Goal: Task Accomplishment & Management: Manage account settings

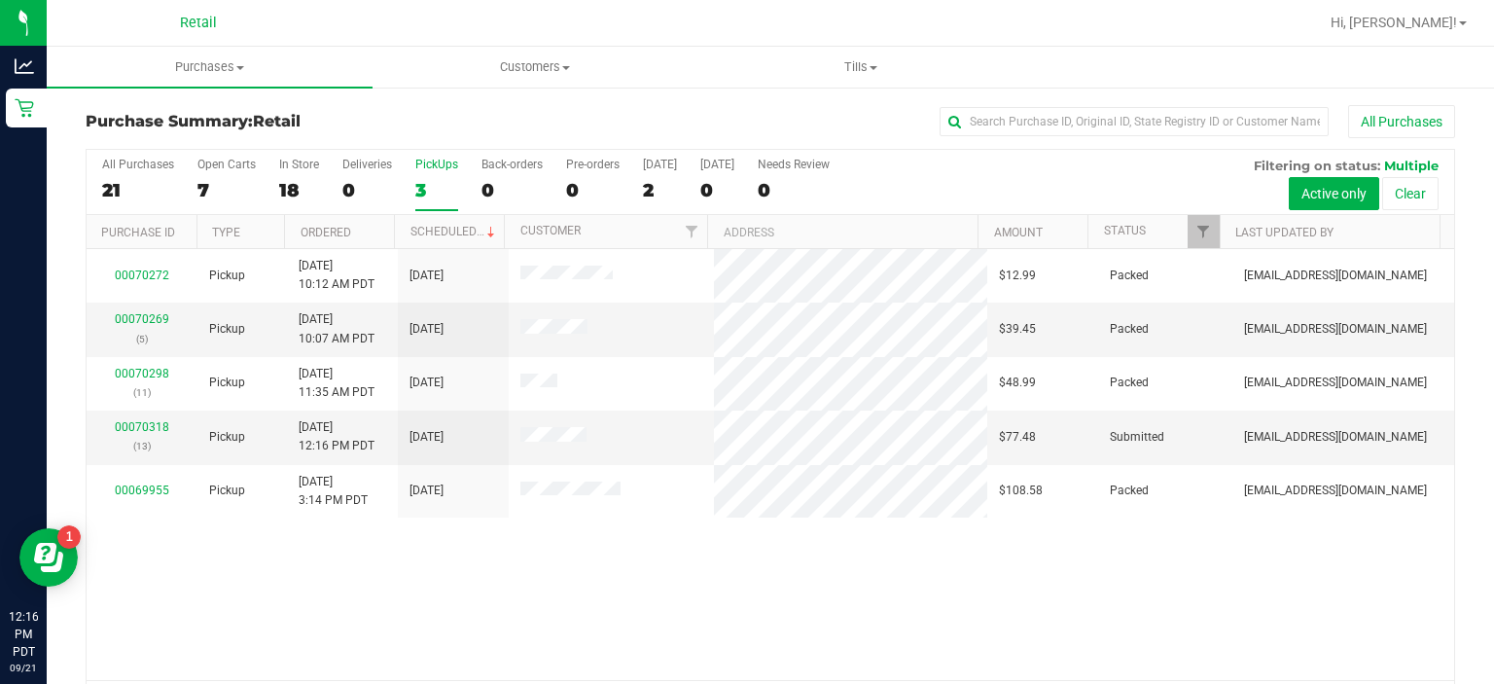
click at [447, 158] on div "PickUps" at bounding box center [436, 165] width 43 height 14
click at [0, 0] on input "PickUps 3" at bounding box center [0, 0] width 0 height 0
click at [137, 420] on link "00070318" at bounding box center [142, 427] width 54 height 14
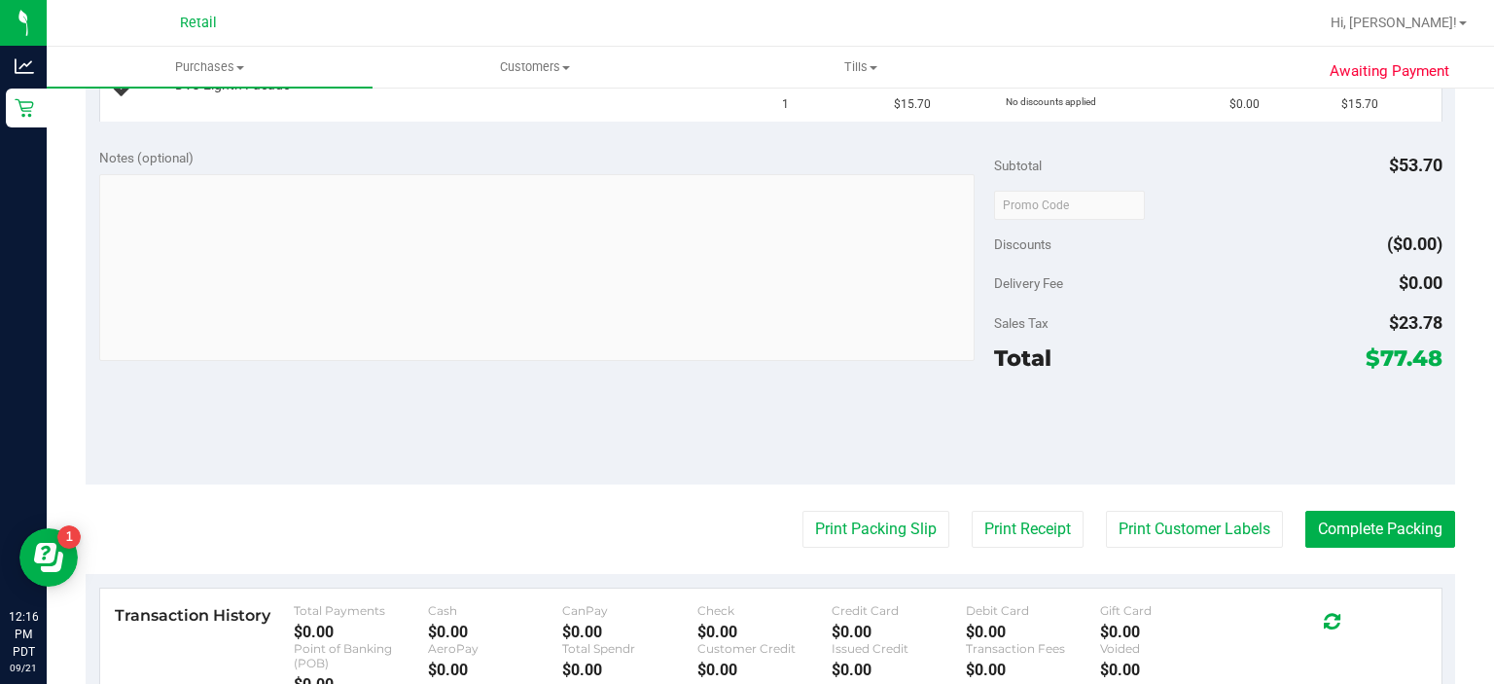
scroll to position [771, 0]
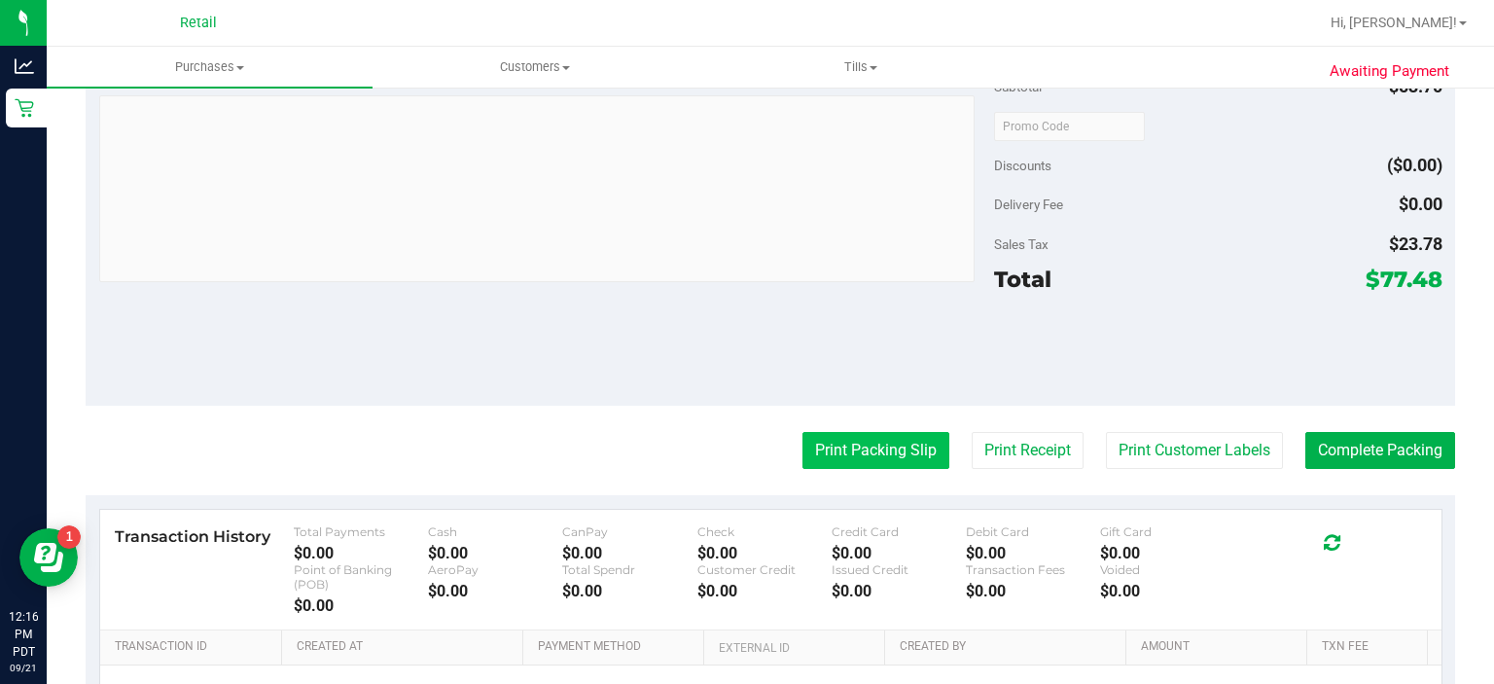
click at [833, 452] on button "Print Packing Slip" at bounding box center [876, 450] width 147 height 37
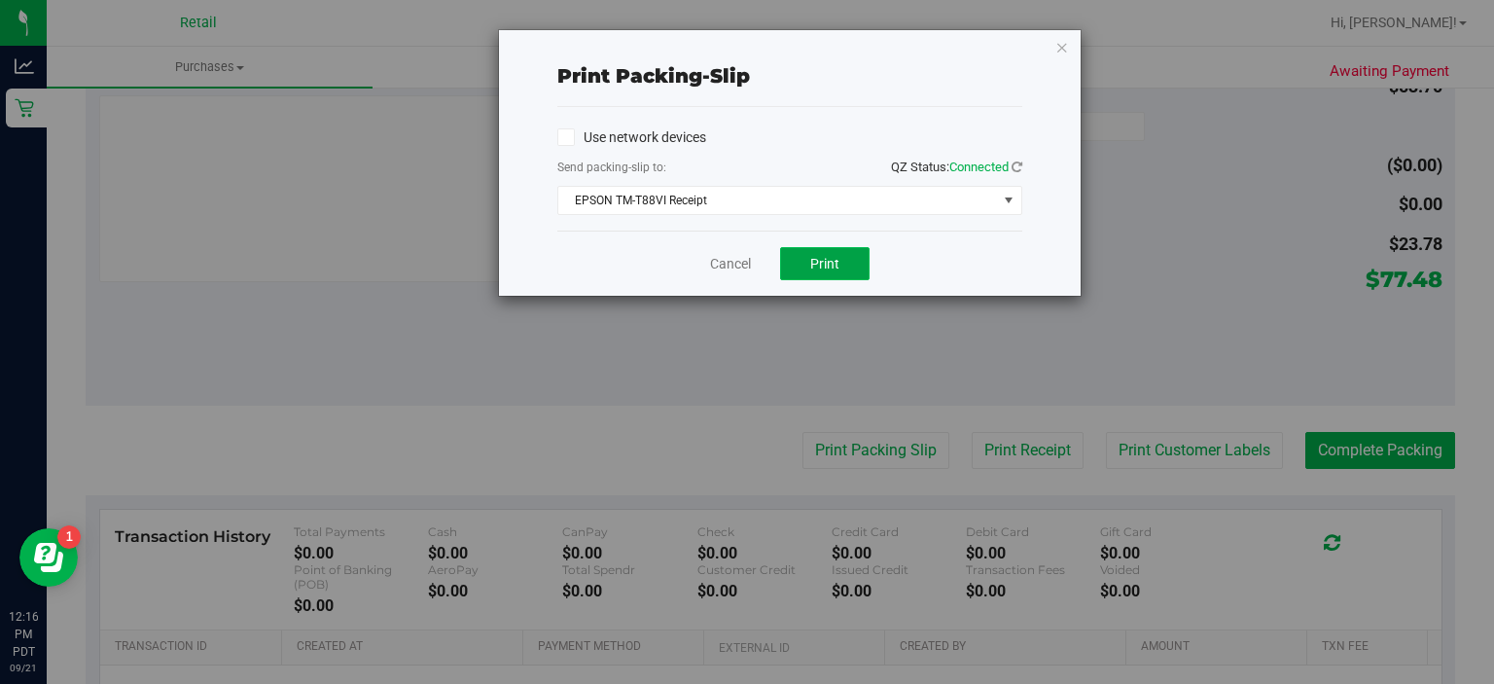
click at [821, 257] on span "Print" at bounding box center [824, 264] width 29 height 16
click at [731, 257] on link "Cancel" at bounding box center [730, 264] width 41 height 20
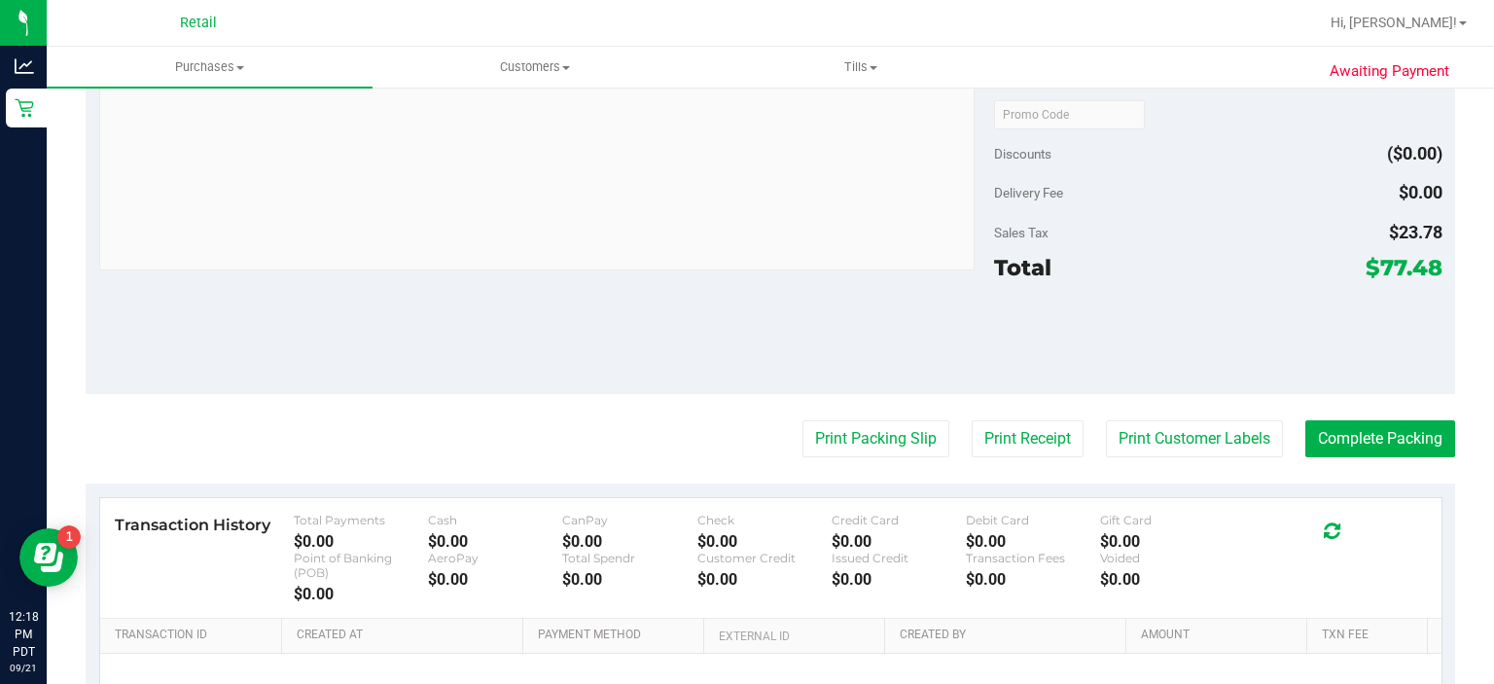
scroll to position [947, 0]
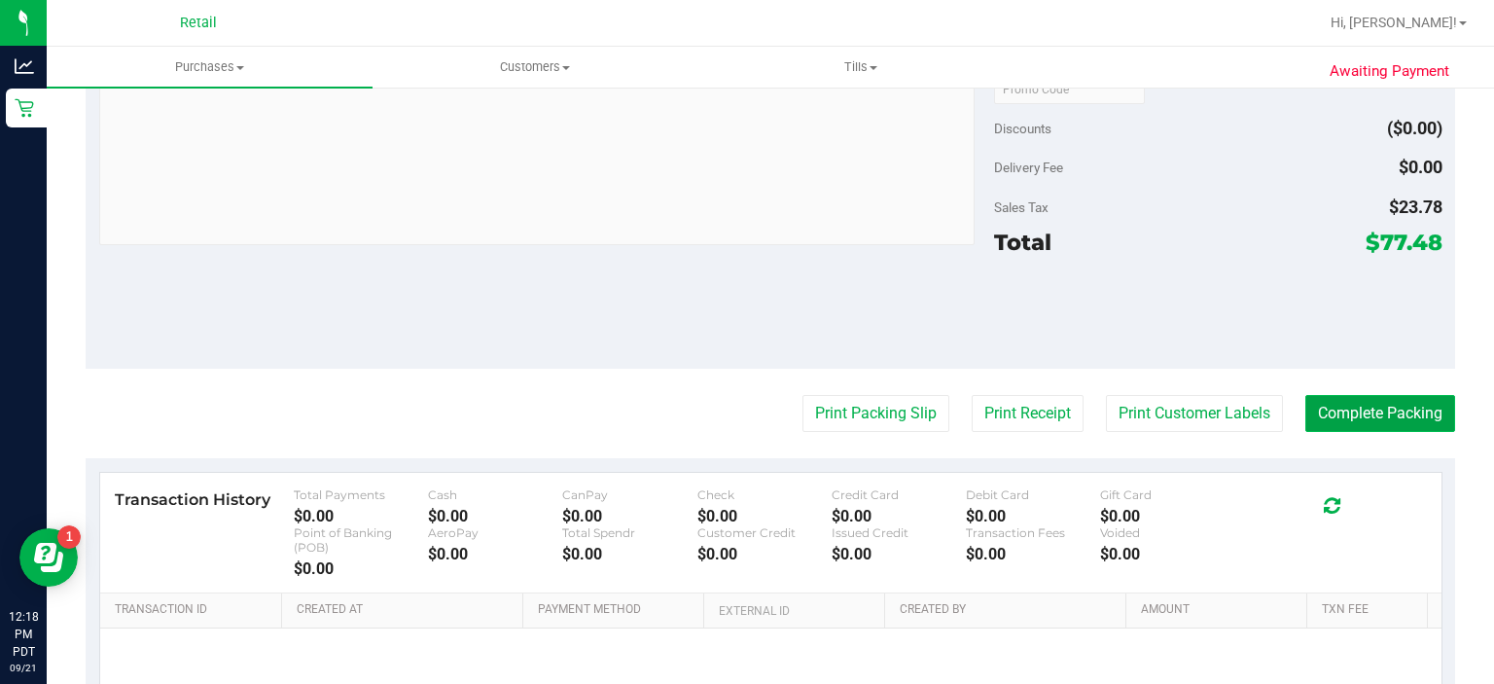
click at [1376, 411] on button "Complete Packing" at bounding box center [1380, 413] width 150 height 37
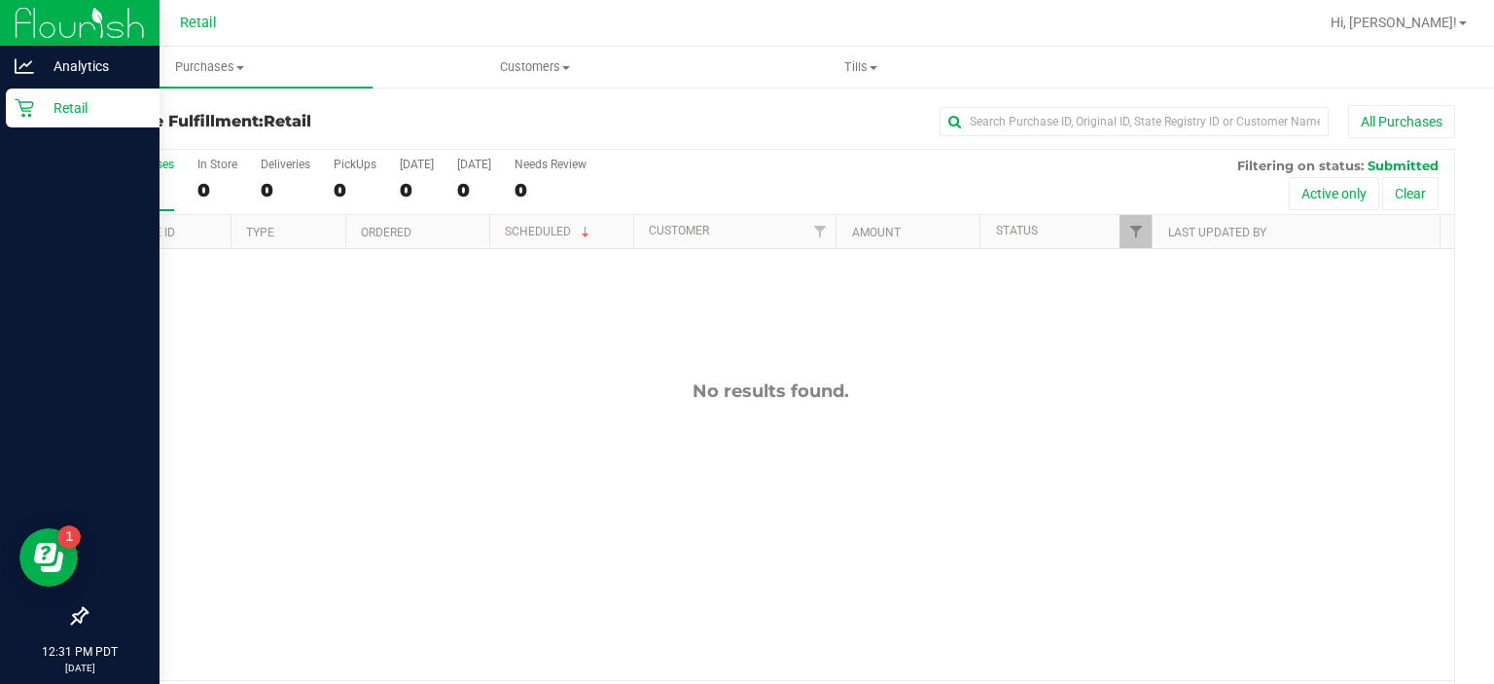
click at [34, 119] on p "Retail" at bounding box center [92, 107] width 117 height 23
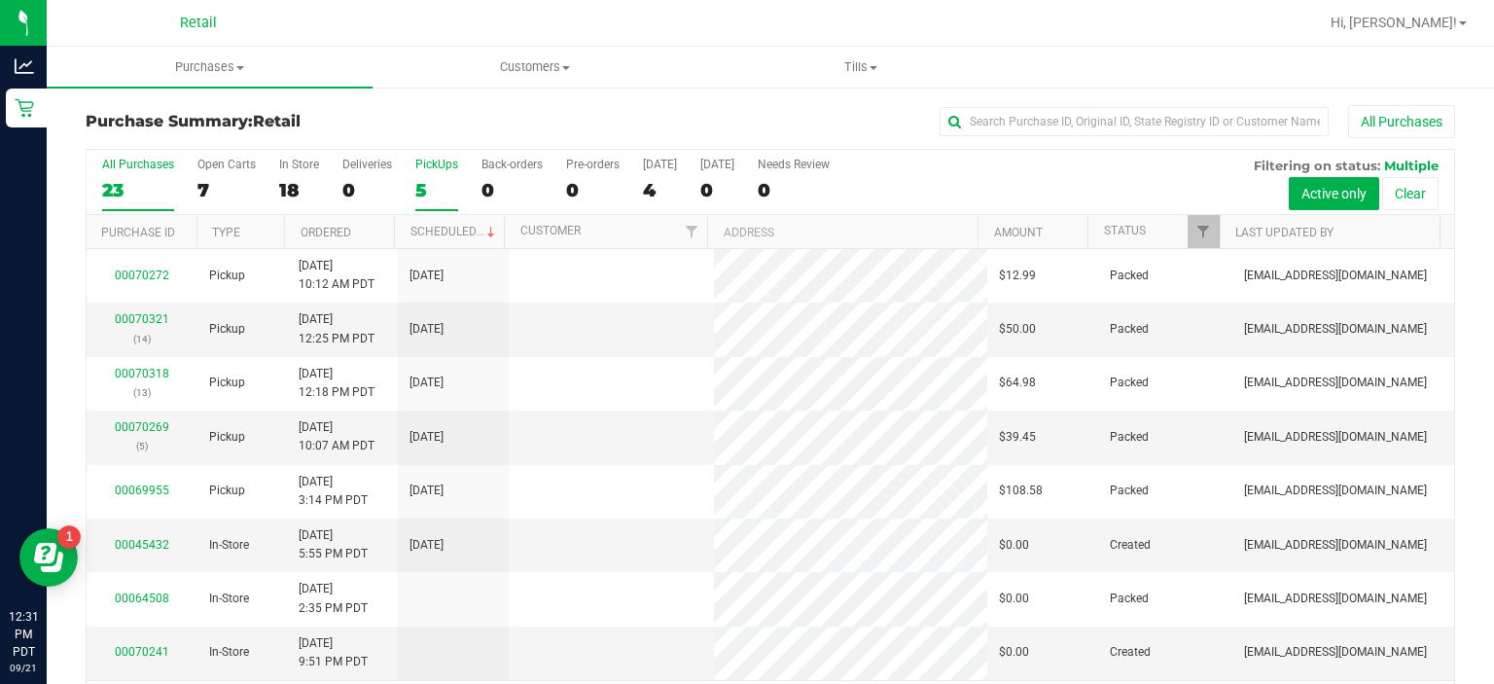
click at [436, 164] on div "PickUps" at bounding box center [436, 165] width 43 height 14
click at [0, 0] on input "PickUps 5" at bounding box center [0, 0] width 0 height 0
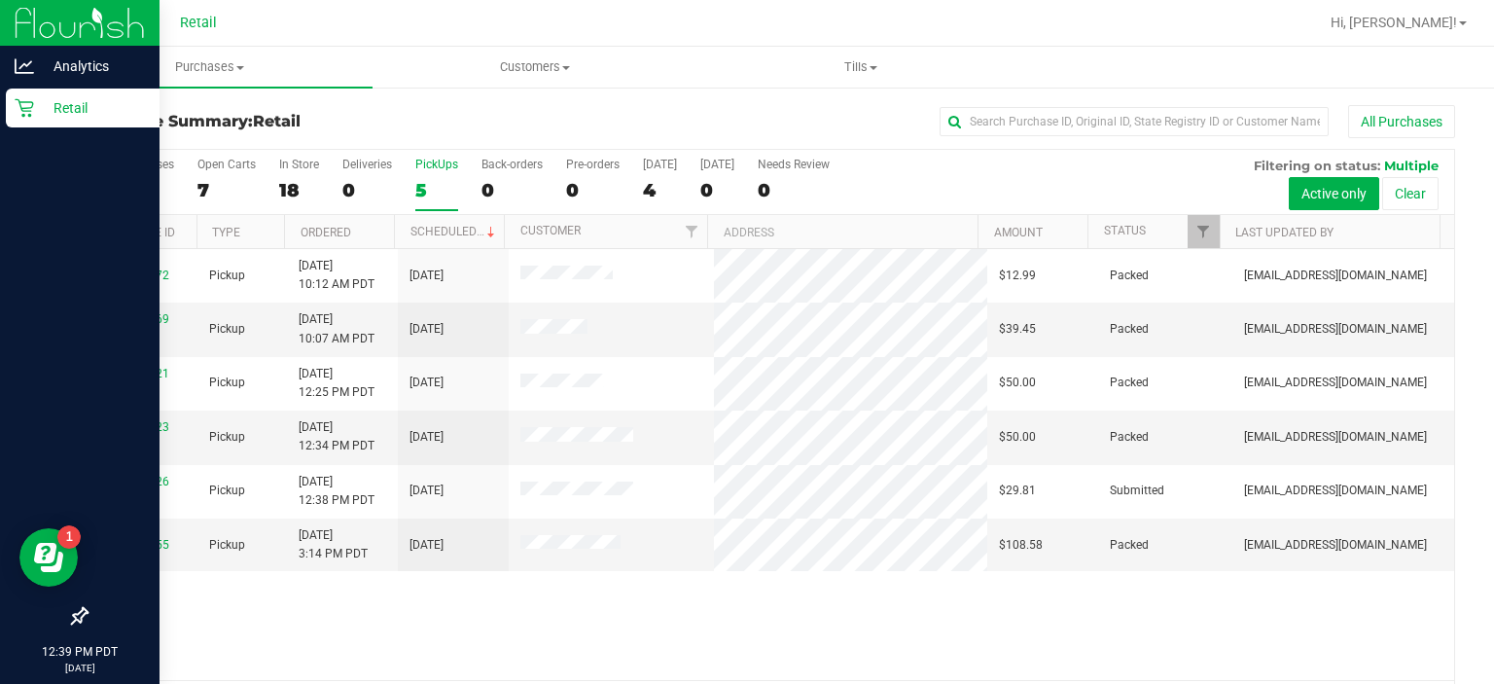
click at [26, 114] on icon at bounding box center [24, 107] width 19 height 19
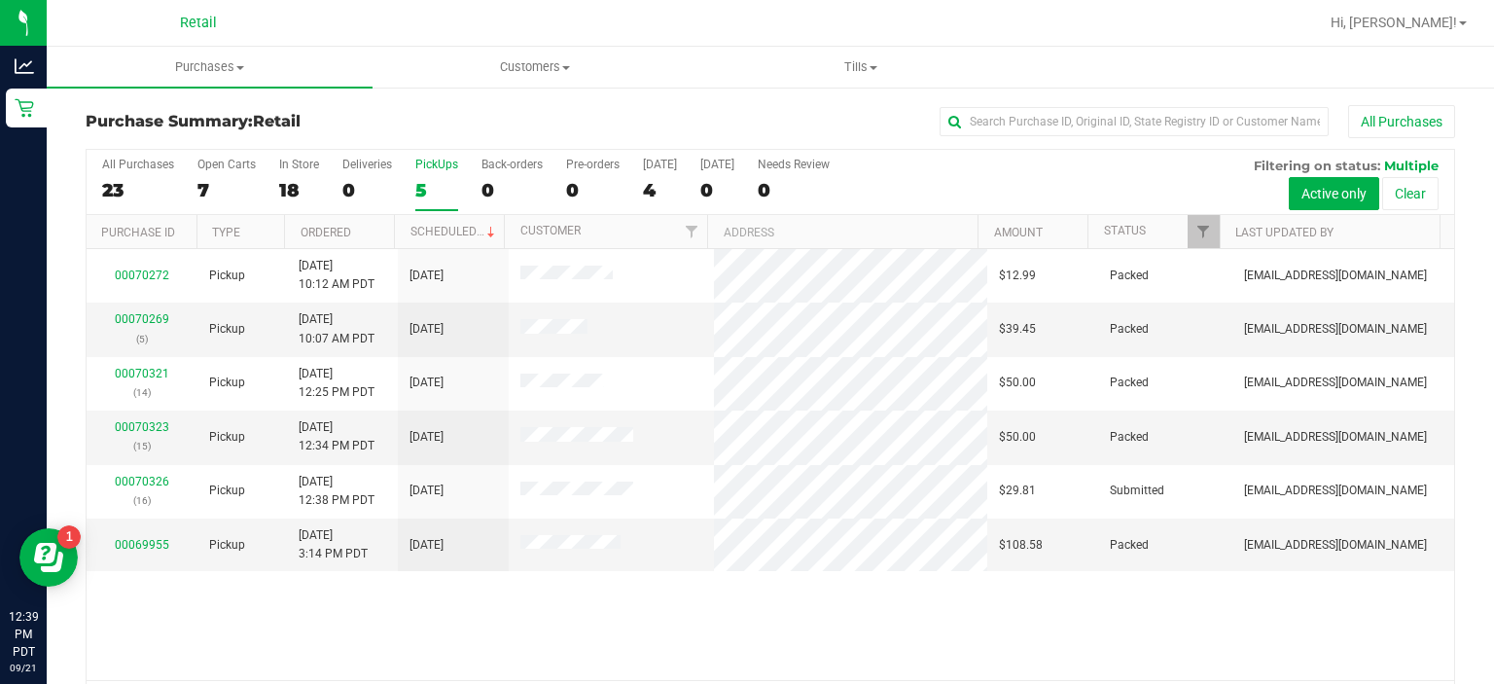
click at [439, 162] on div "PickUps" at bounding box center [436, 165] width 43 height 14
click at [0, 0] on input "PickUps 5" at bounding box center [0, 0] width 0 height 0
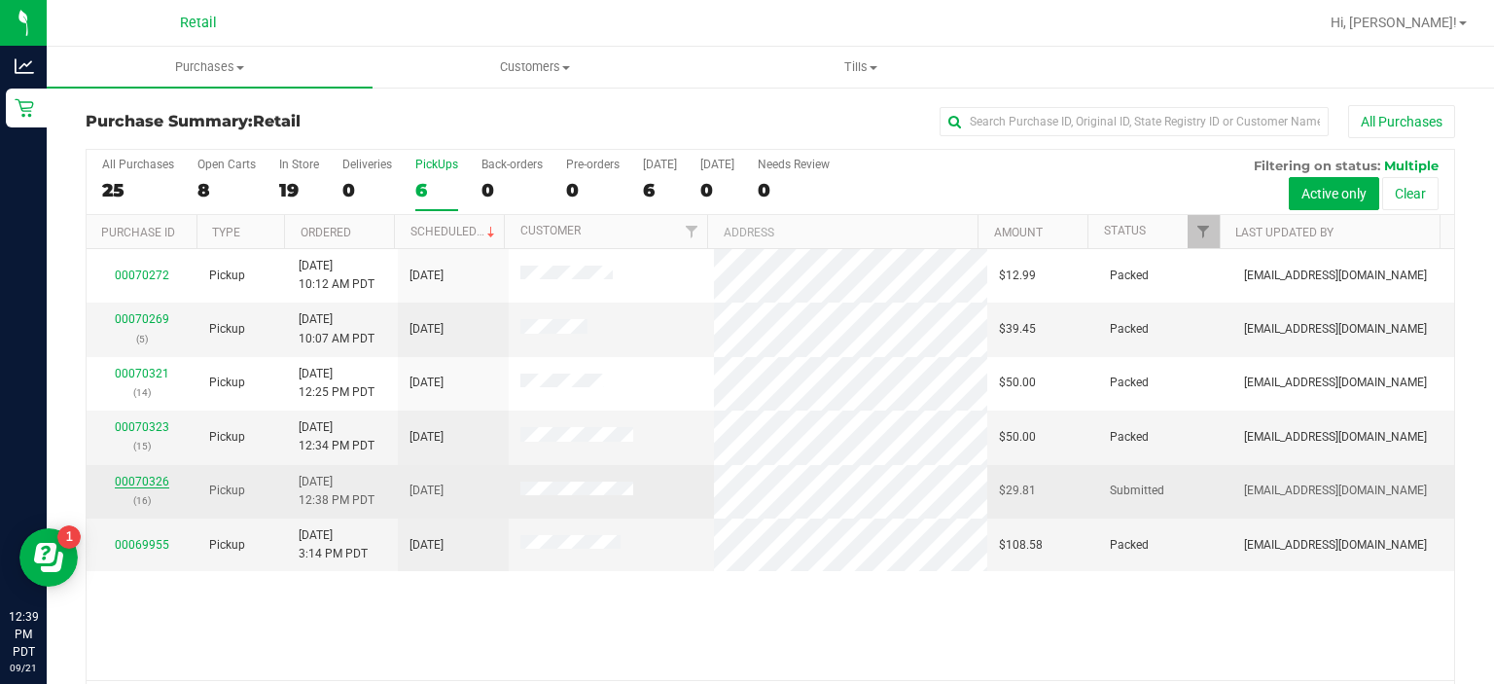
click at [130, 478] on link "00070326" at bounding box center [142, 482] width 54 height 14
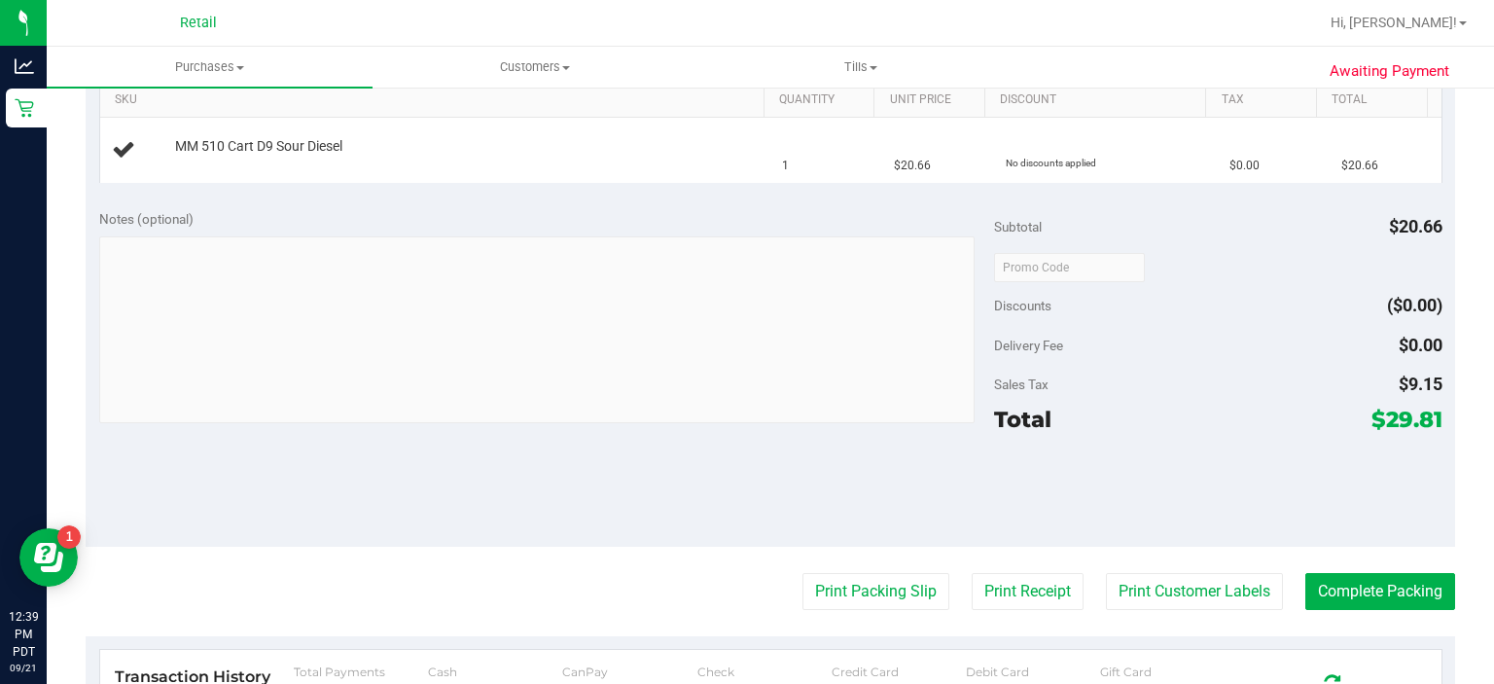
scroll to position [514, 0]
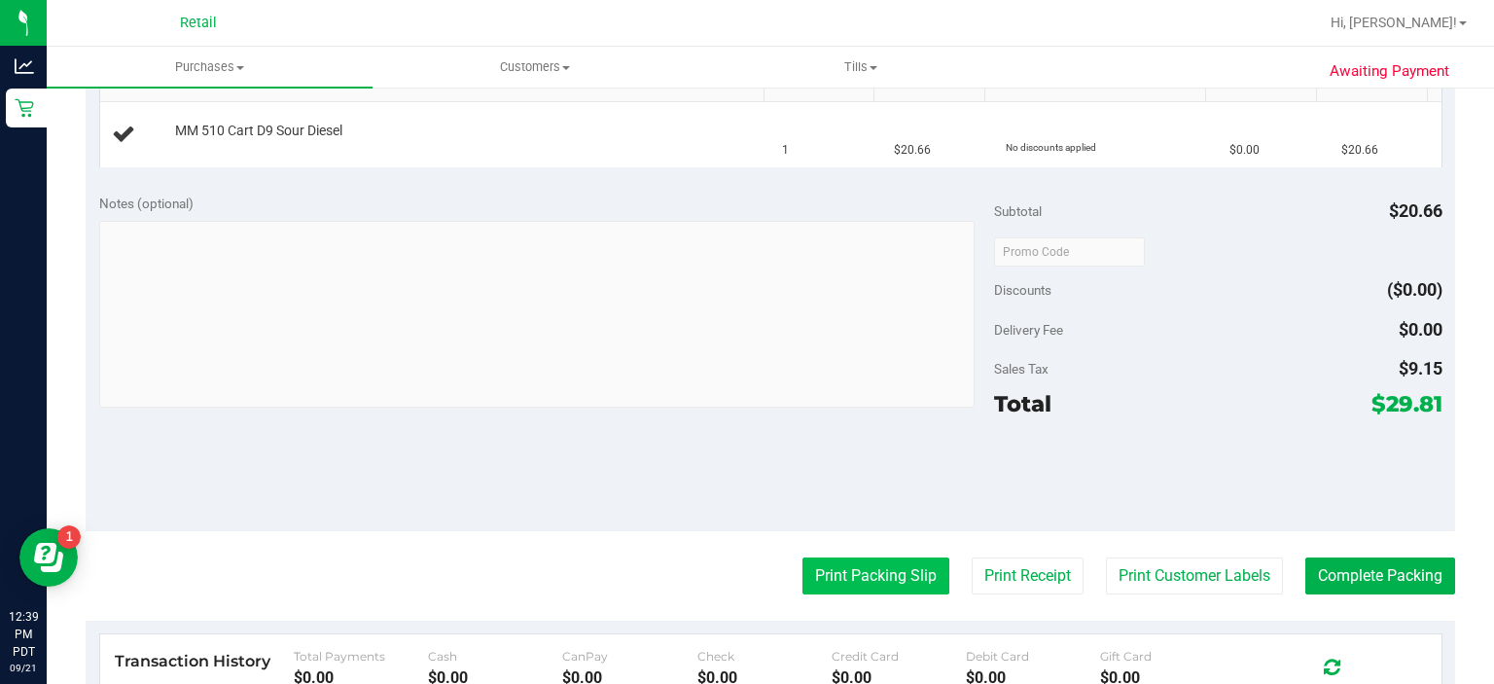
click at [853, 576] on button "Print Packing Slip" at bounding box center [876, 575] width 147 height 37
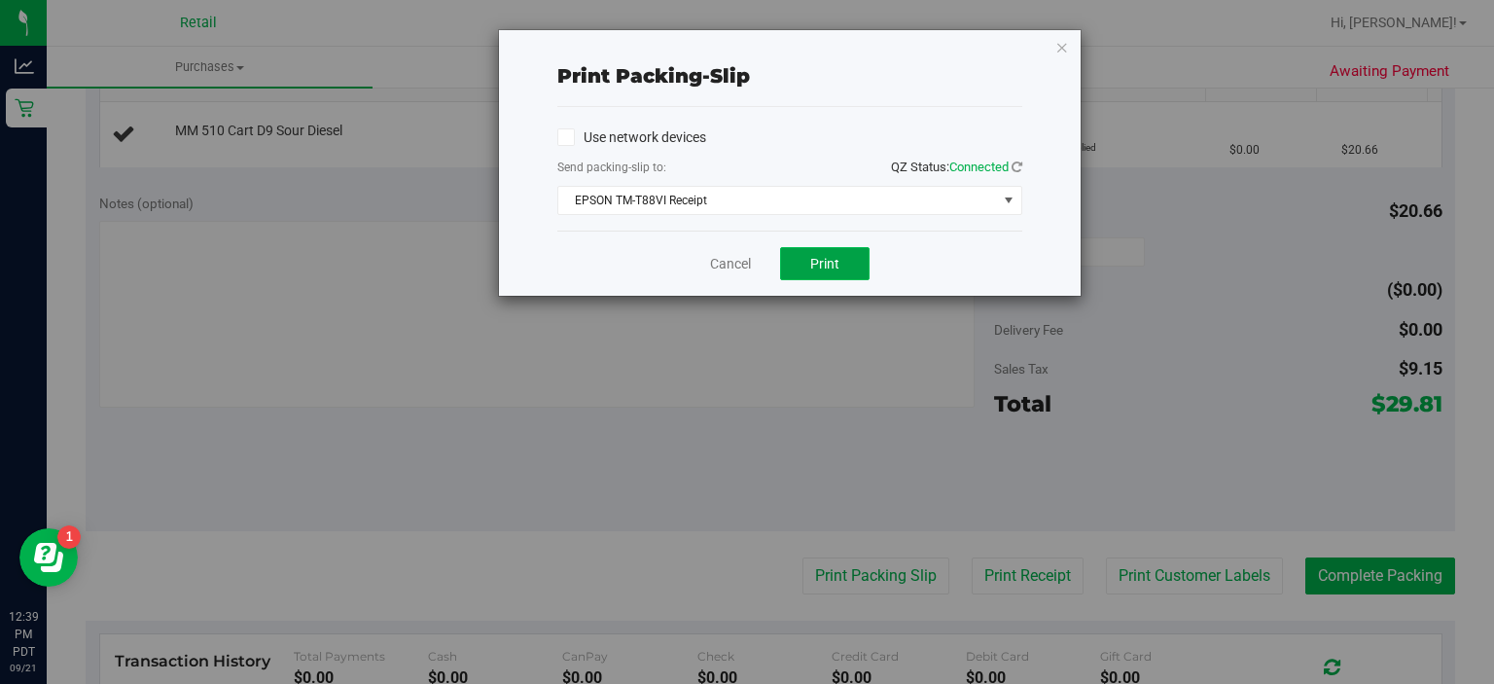
click at [808, 259] on button "Print" at bounding box center [824, 263] width 89 height 33
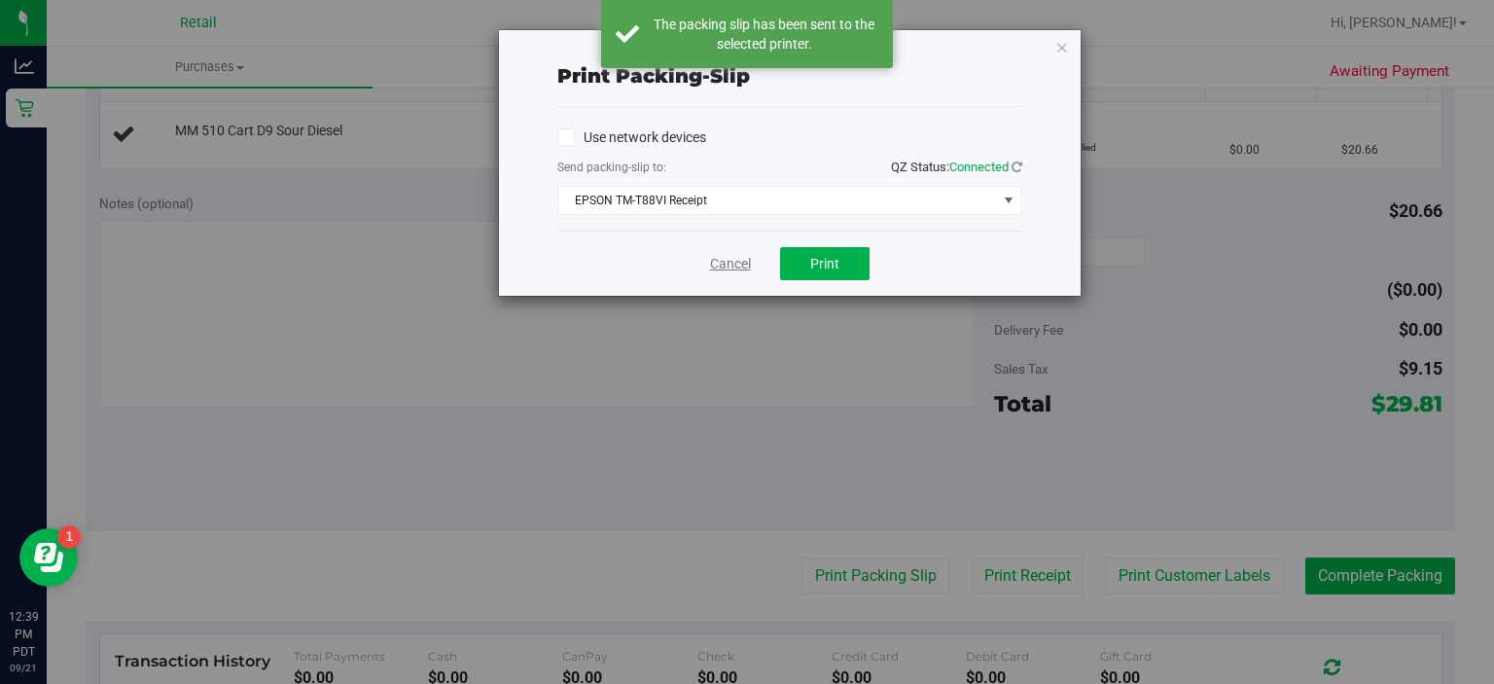
click at [713, 268] on link "Cancel" at bounding box center [730, 264] width 41 height 20
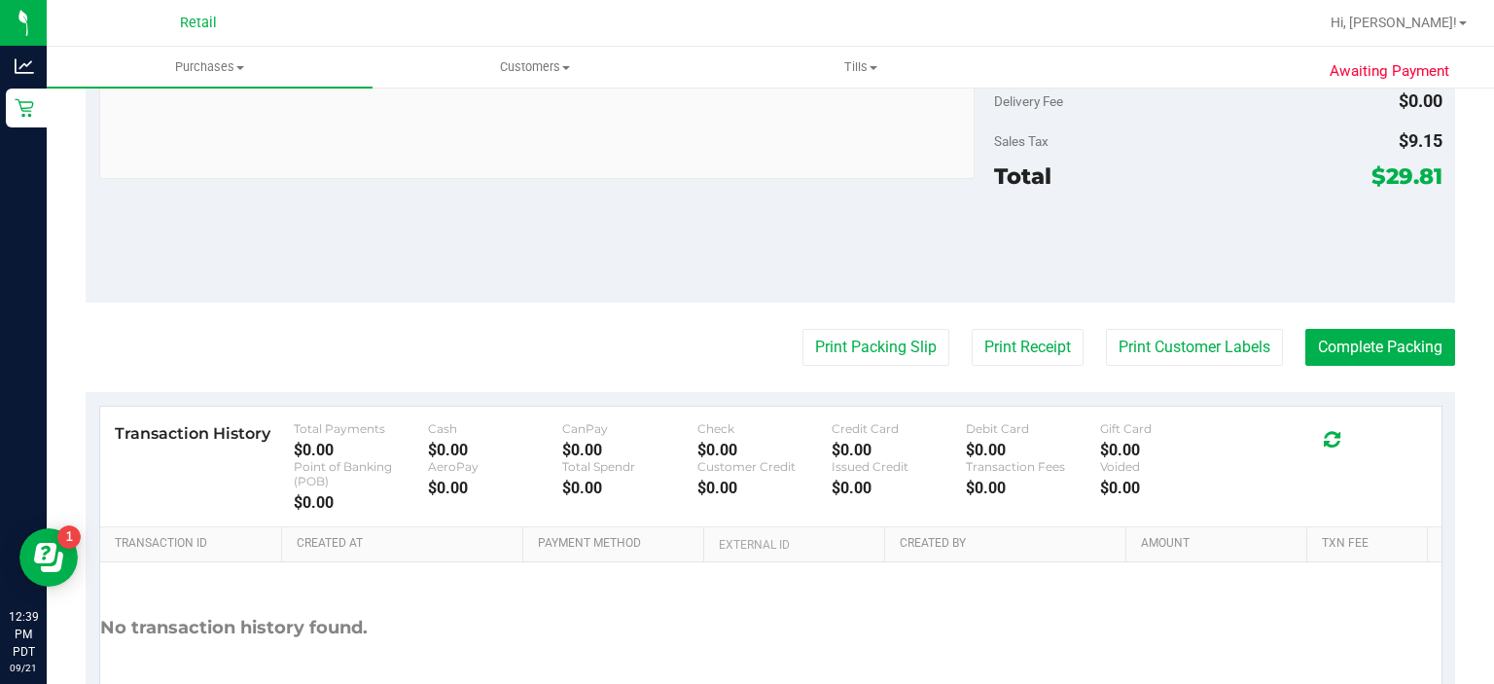
scroll to position [911, 0]
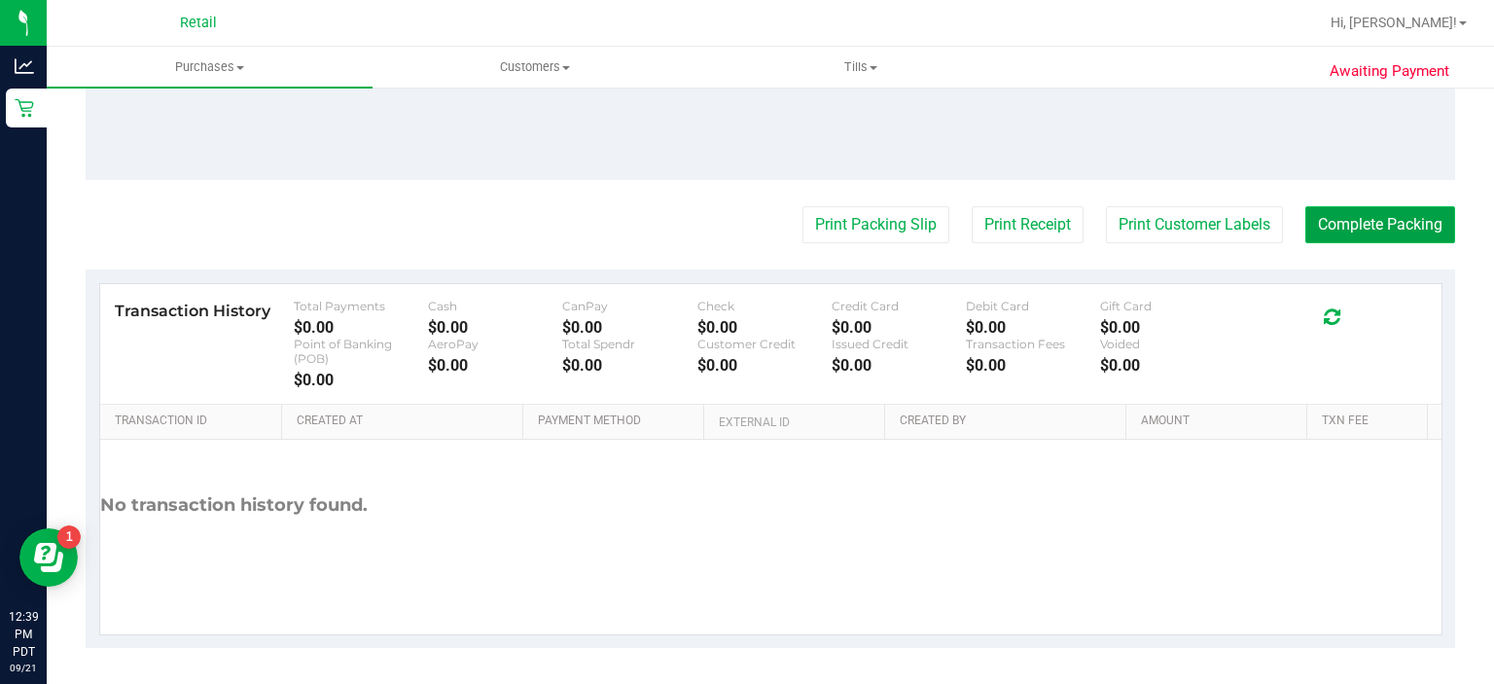
click at [1352, 226] on button "Complete Packing" at bounding box center [1380, 224] width 150 height 37
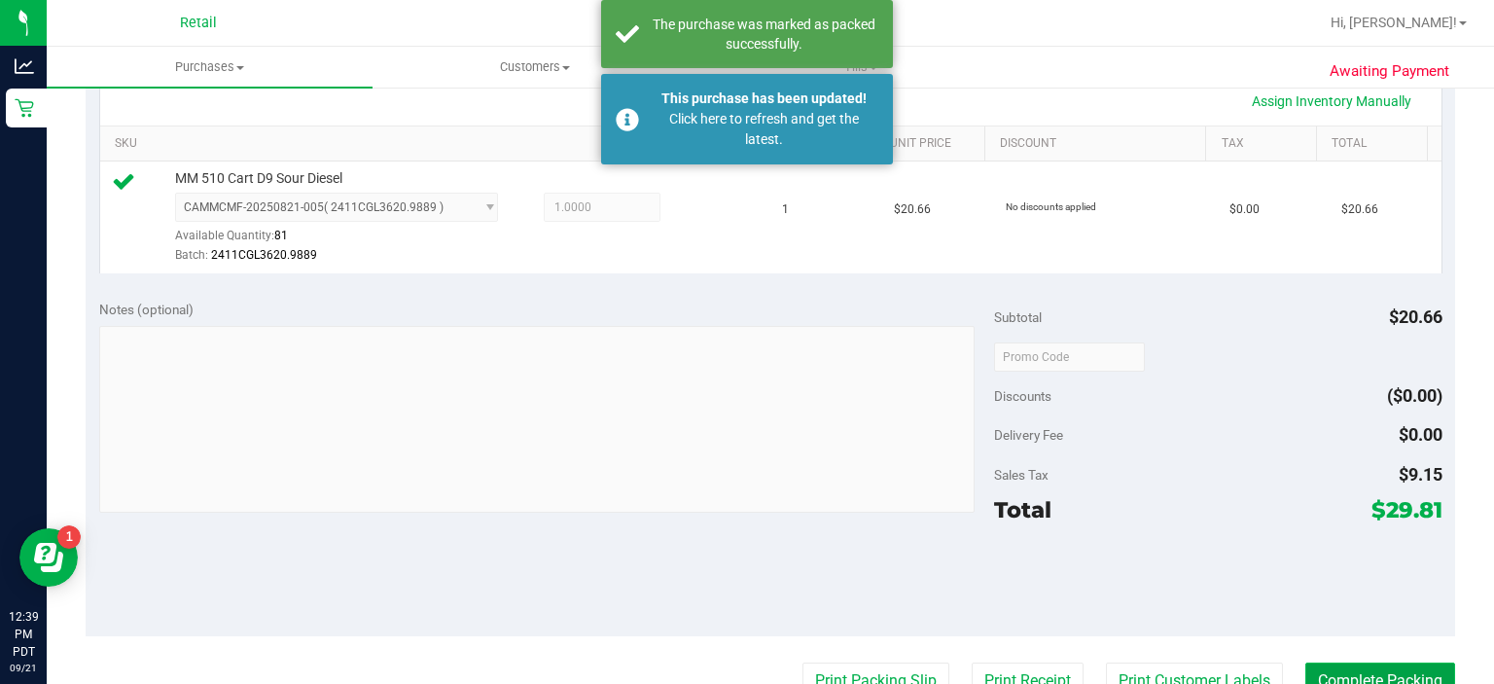
scroll to position [453, 0]
